Goal: Use online tool/utility: Use online tool/utility

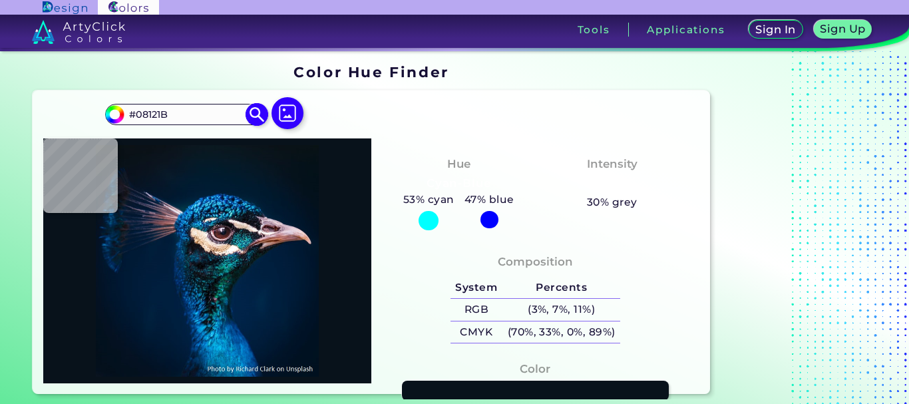
click at [263, 119] on img at bounding box center [256, 113] width 23 height 23
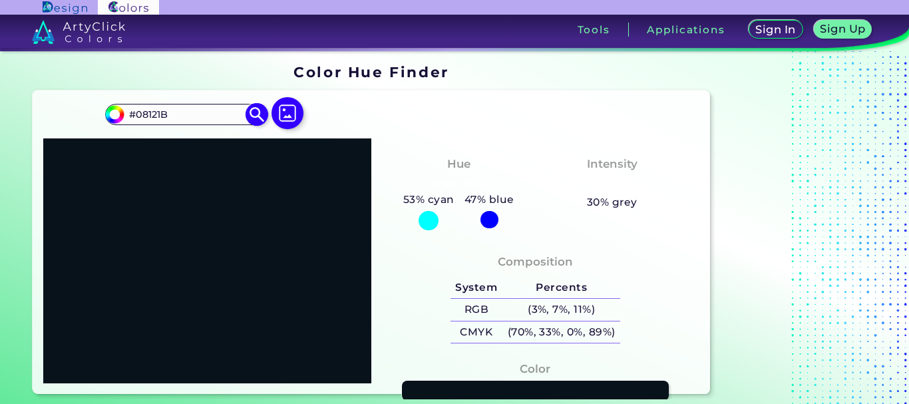
click at [231, 118] on input "#08121B" at bounding box center [186, 114] width 124 height 18
paste input "60B655"
type input "#60B655"
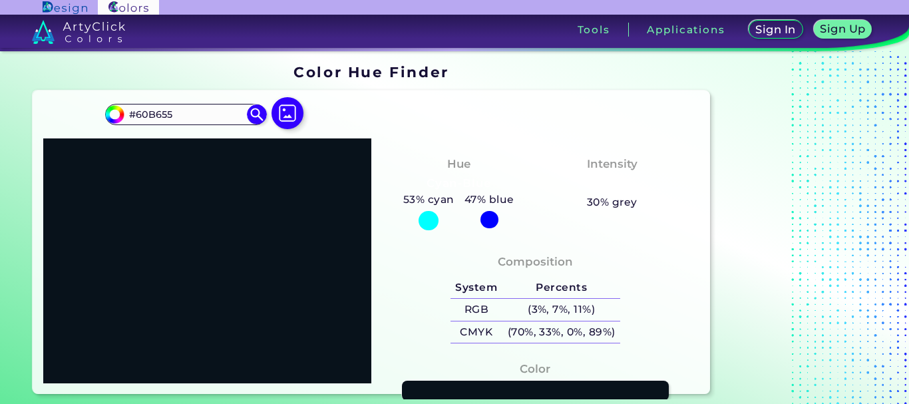
type input "#60b655"
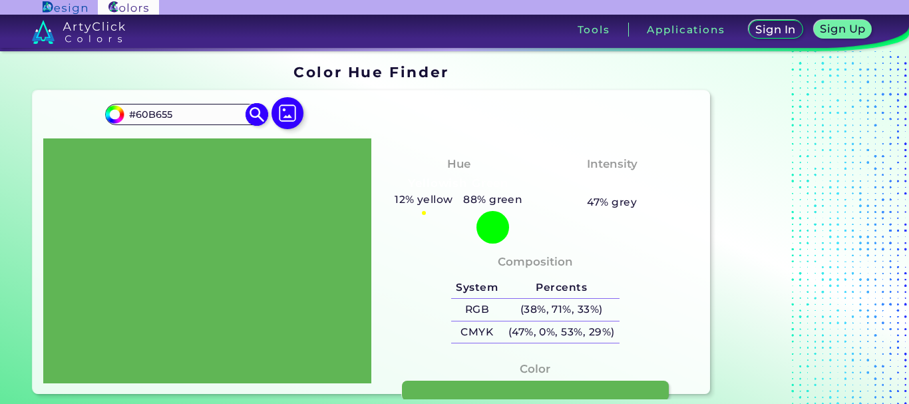
click at [226, 117] on input "#60B655" at bounding box center [186, 114] width 124 height 18
drag, startPoint x: 226, startPoint y: 117, endPoint x: 187, endPoint y: 120, distance: 39.4
click at [187, 120] on input "#60B655" at bounding box center [186, 114] width 124 height 18
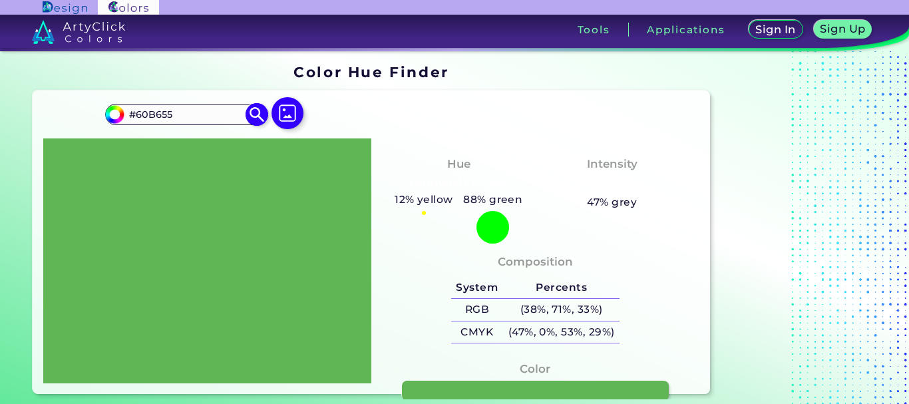
click at [187, 120] on input "#60B655" at bounding box center [186, 114] width 124 height 18
paste input "85f52e"
type input "#85f52e"
click at [257, 117] on img at bounding box center [256, 113] width 23 height 23
type input "#85f52e"
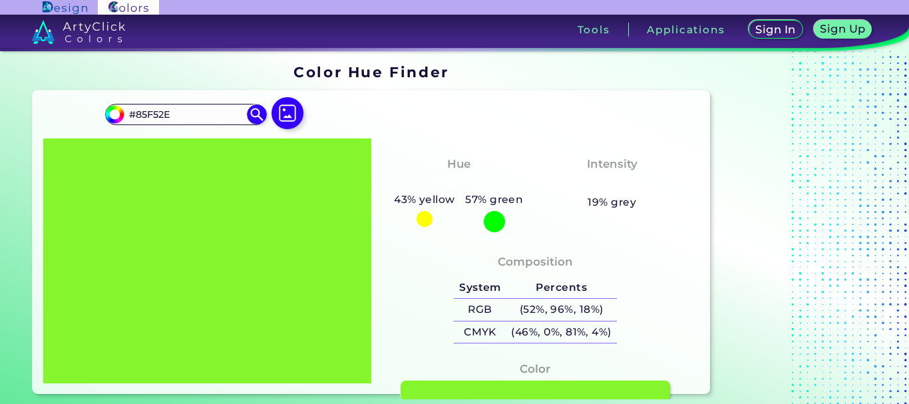
click at [454, 388] on link at bounding box center [534, 391] width 269 height 21
click at [198, 110] on input "#85F52E" at bounding box center [186, 114] width 124 height 18
paste input "20ff3a"
type input "#20ff3a"
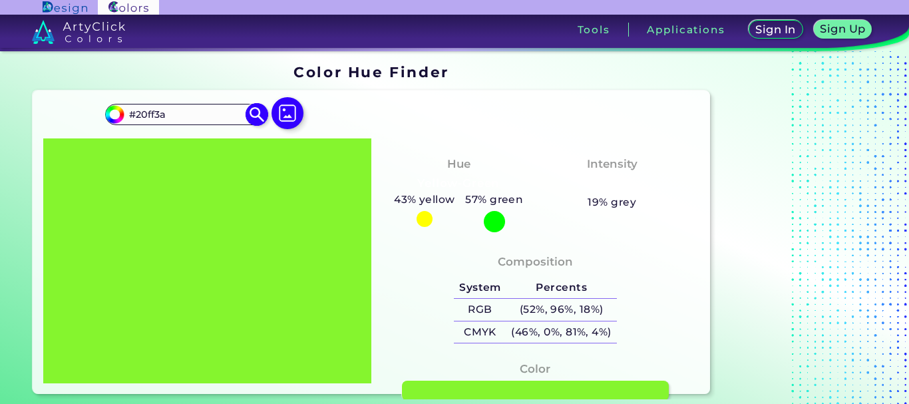
click at [259, 117] on img at bounding box center [256, 113] width 23 height 23
type input "#20ff3a"
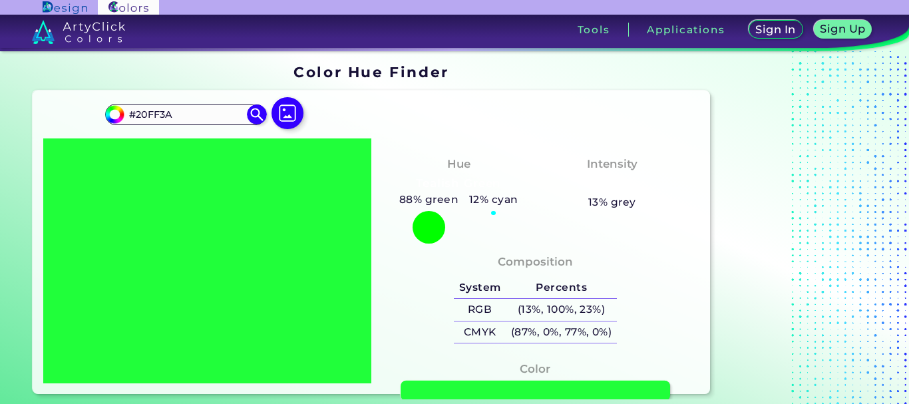
click at [450, 388] on link at bounding box center [534, 391] width 269 height 21
click at [180, 116] on input "#20FF3A" at bounding box center [186, 114] width 124 height 18
paste input "b1ff9c"
type input "#b1ff9c"
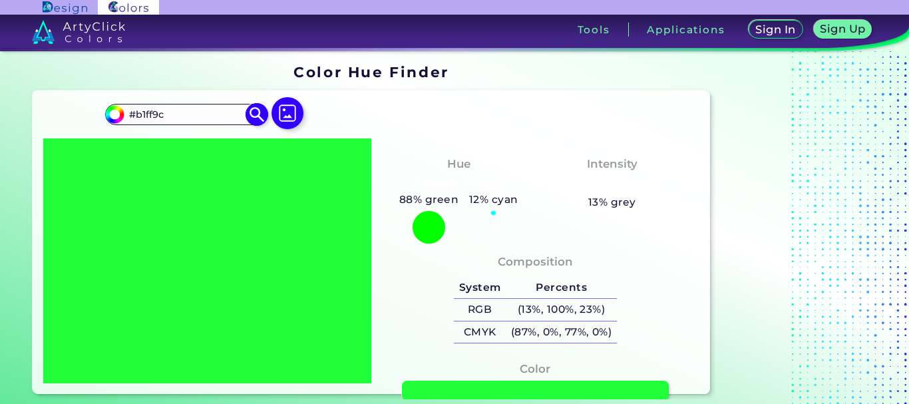
click at [262, 116] on img at bounding box center [256, 113] width 23 height 23
type input "#b1ff9c"
type input "#B1FF9C"
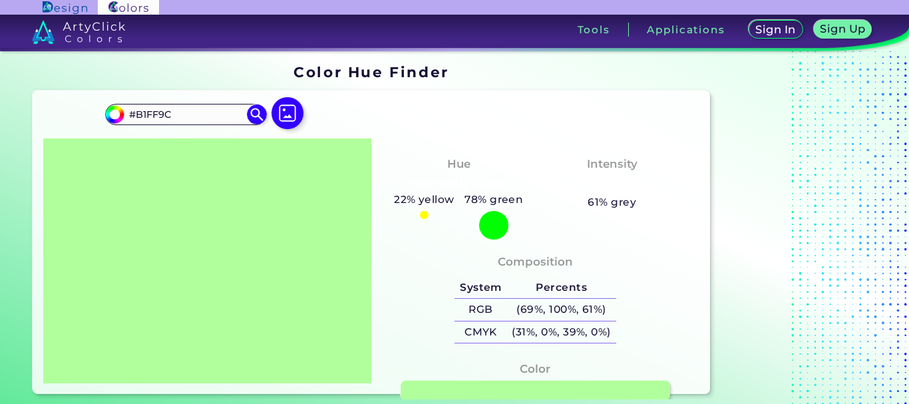
click at [462, 384] on link at bounding box center [534, 391] width 269 height 21
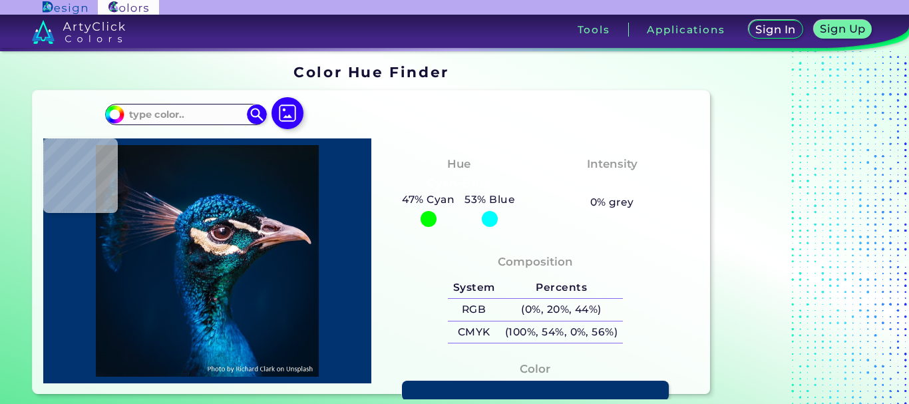
type input "#000000"
type input "#08121c"
type input "#08121C"
type input "#0a131c"
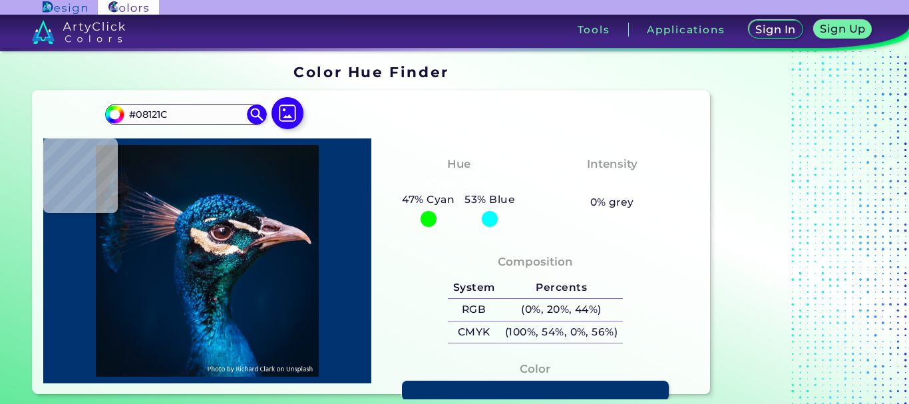
type input "#0A131C"
type input "#0a141d"
type input "#0A141D"
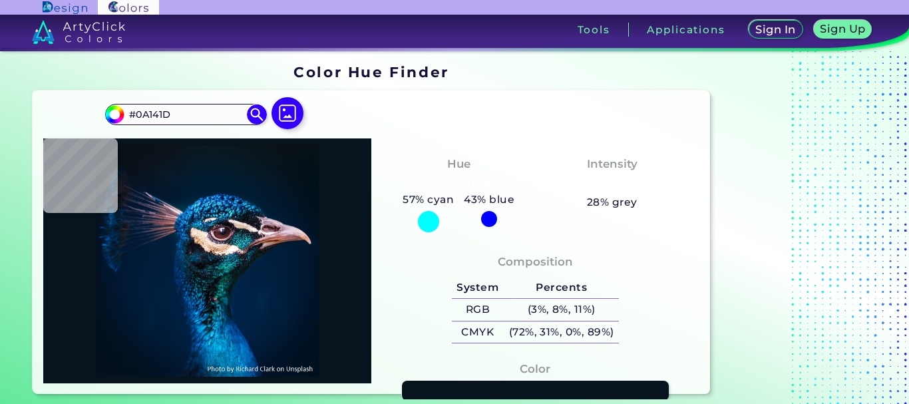
type input "#08141d"
type input "#08141D"
type input "#08151d"
type input "#08151D"
type input "#09141d"
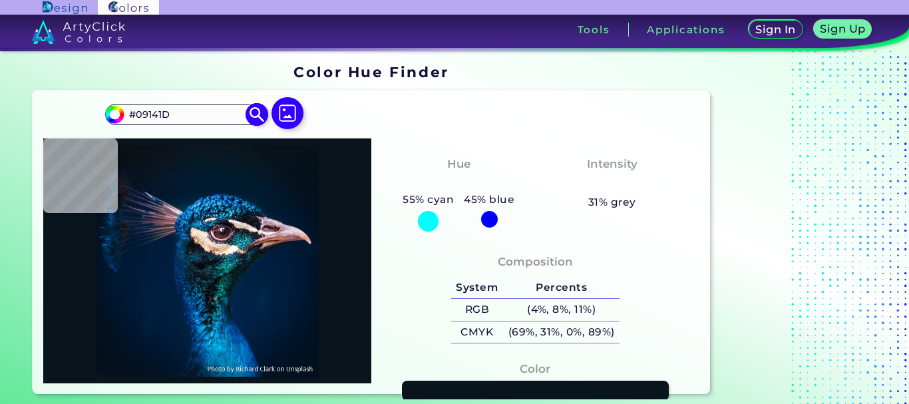
click at [258, 115] on img at bounding box center [256, 113] width 23 height 23
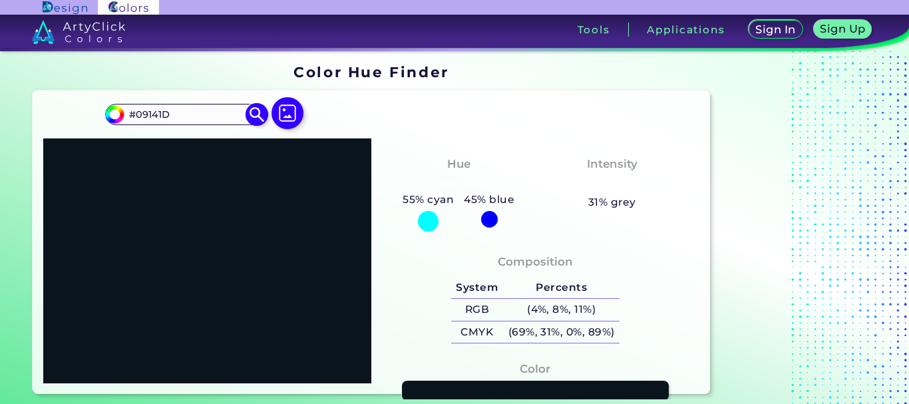
click at [230, 115] on input "#09141D" at bounding box center [186, 114] width 124 height 18
paste input "8ee308"
type input "#8ee308"
click at [247, 110] on img at bounding box center [256, 113] width 23 height 23
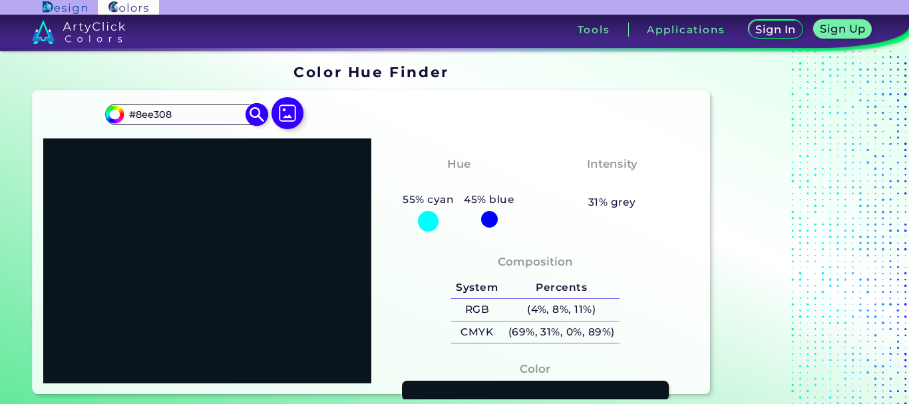
type input "#8ee308"
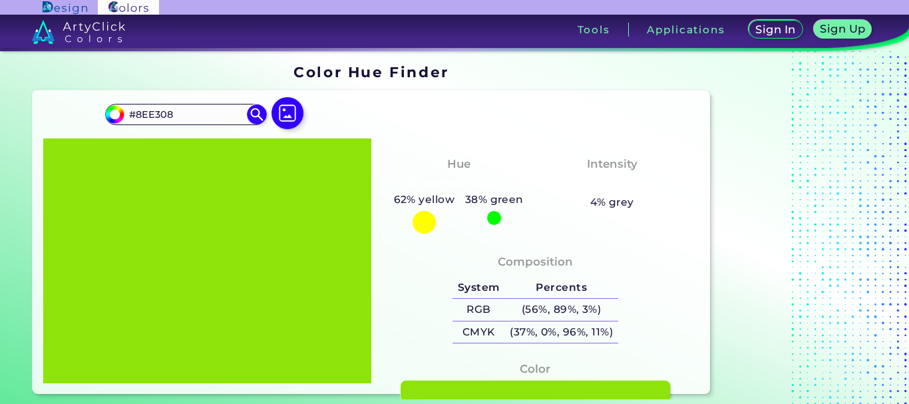
click at [420, 383] on link at bounding box center [534, 391] width 269 height 21
click at [190, 120] on input "#8EE308" at bounding box center [186, 114] width 124 height 18
paste input "99cc00"
type input "#99cc00"
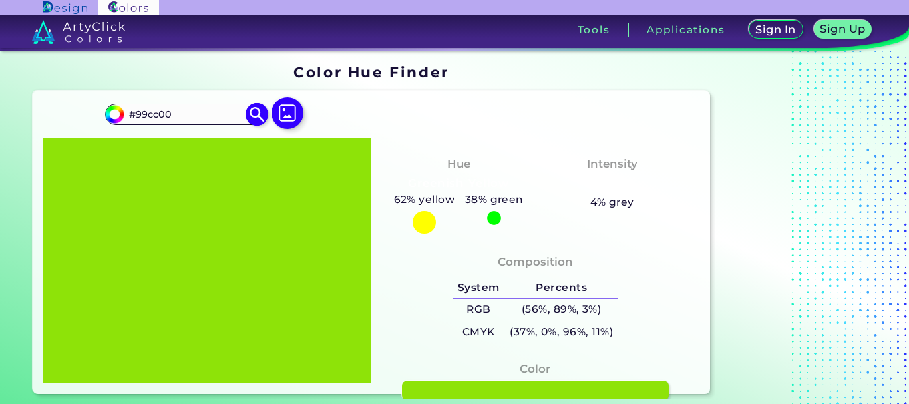
click at [251, 112] on img at bounding box center [256, 113] width 23 height 23
type input "#99cc00"
type input "#99CC00"
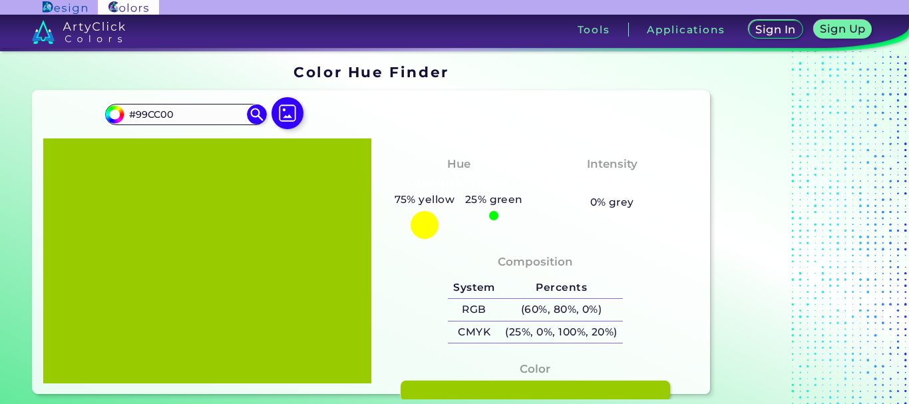
click at [450, 385] on link at bounding box center [534, 391] width 269 height 21
